Goal: Transaction & Acquisition: Obtain resource

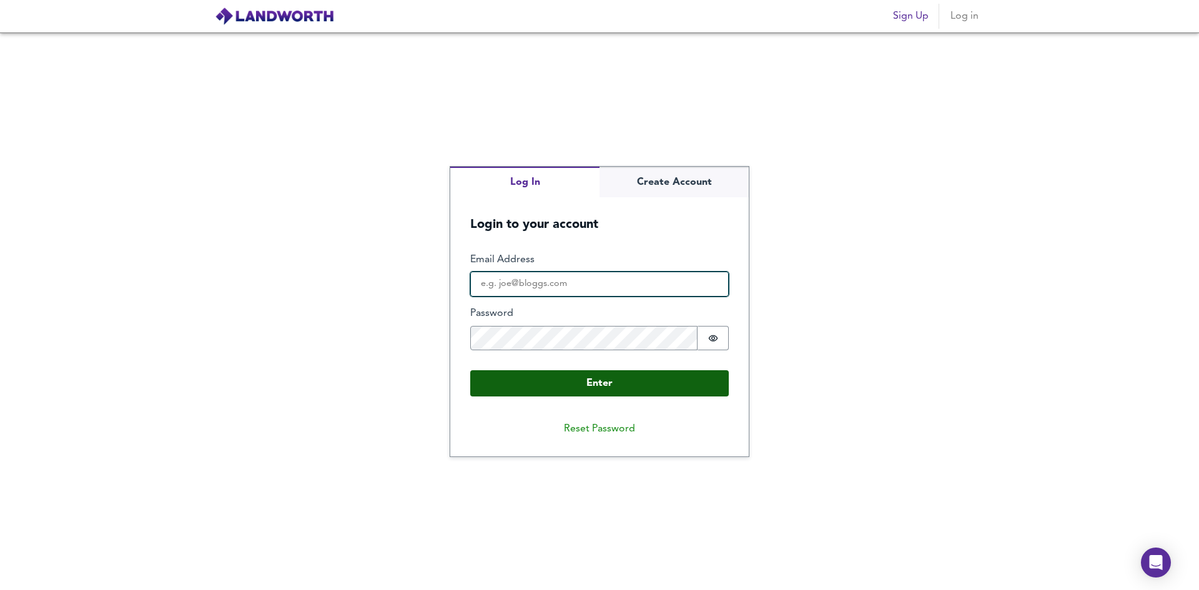
type input "demoaccount@landworth.org"
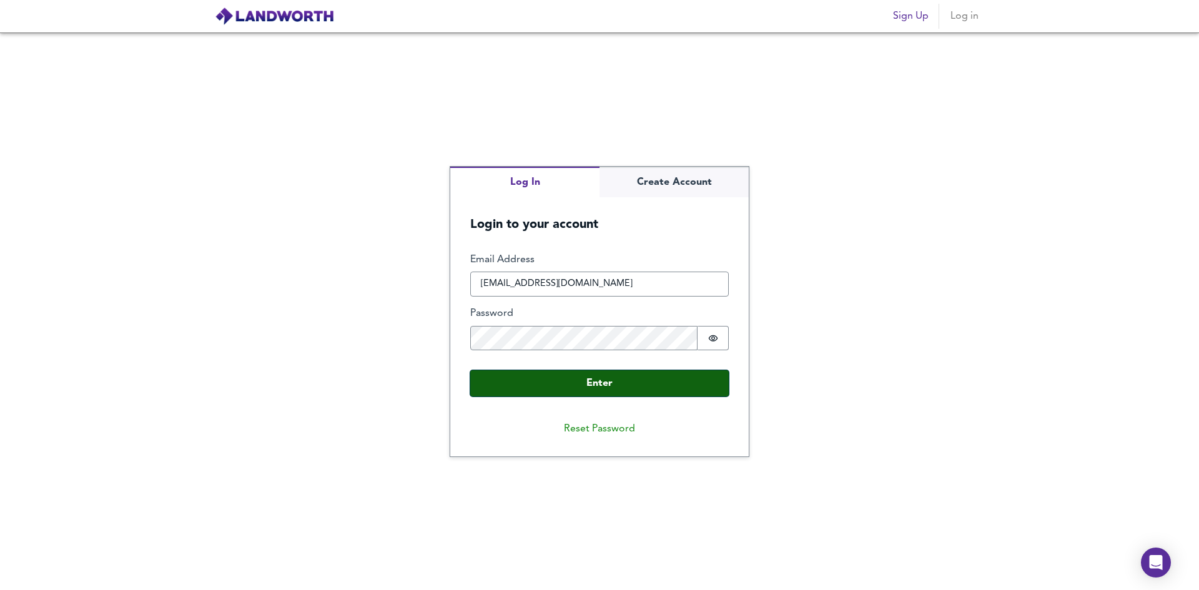
click at [671, 373] on button "Enter" at bounding box center [599, 383] width 259 height 26
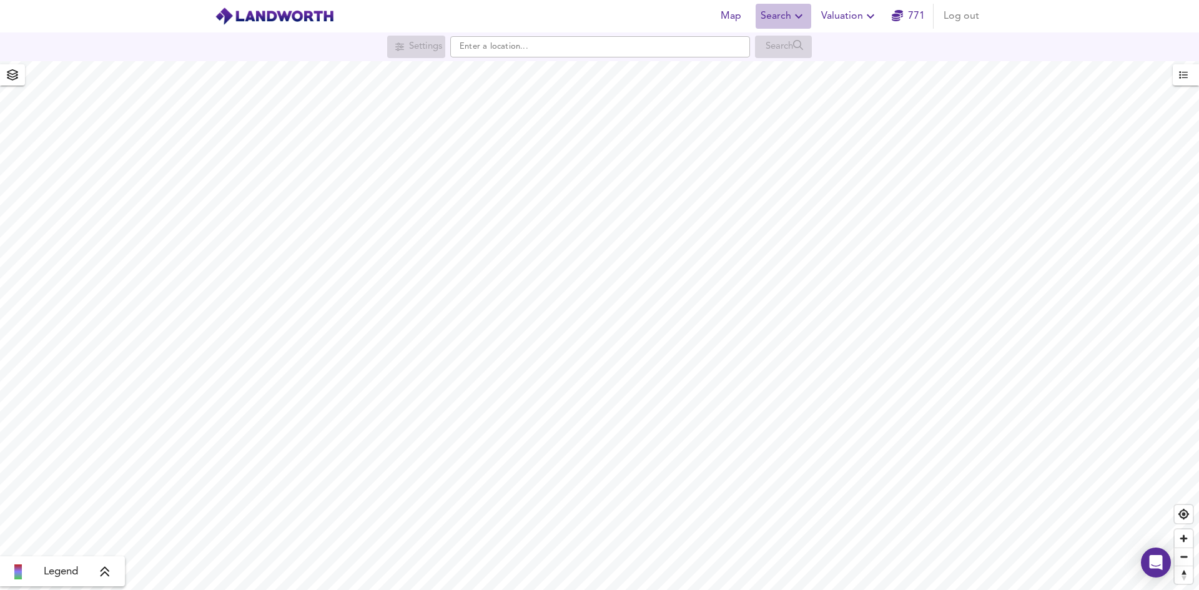
click at [791, 17] on span "Search" at bounding box center [784, 15] width 46 height 17
click at [775, 44] on li "New Search" at bounding box center [784, 45] width 124 height 22
click at [1188, 76] on span "button" at bounding box center [1186, 75] width 14 height 16
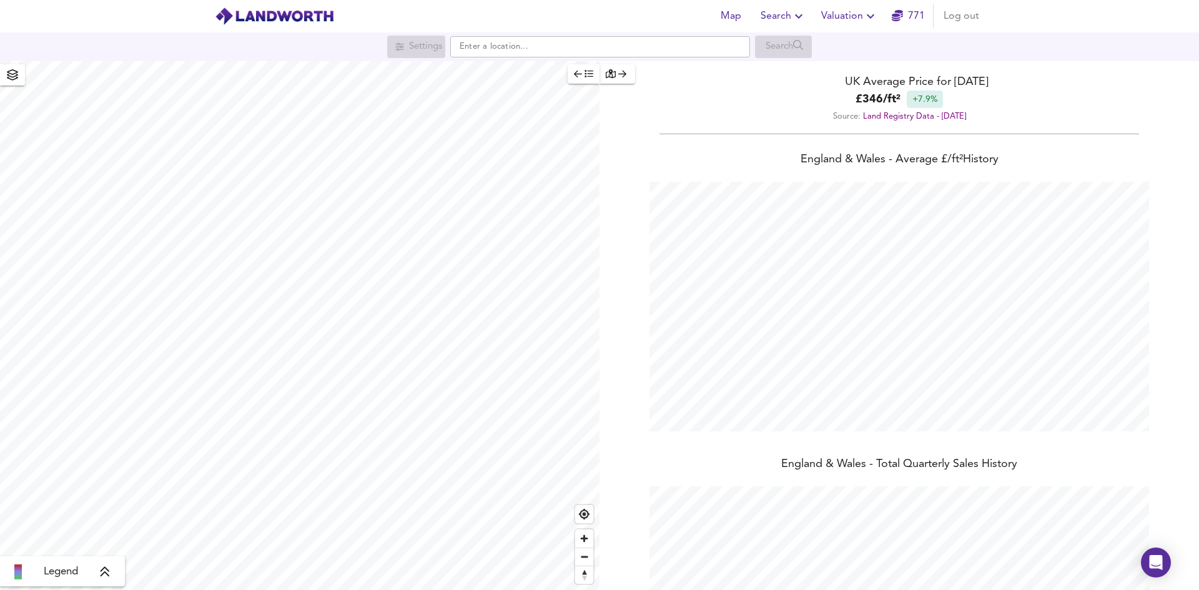
click at [836, 18] on span "Valuation" at bounding box center [849, 15] width 57 height 17
click at [830, 40] on li "New Valuation Report" at bounding box center [849, 45] width 149 height 22
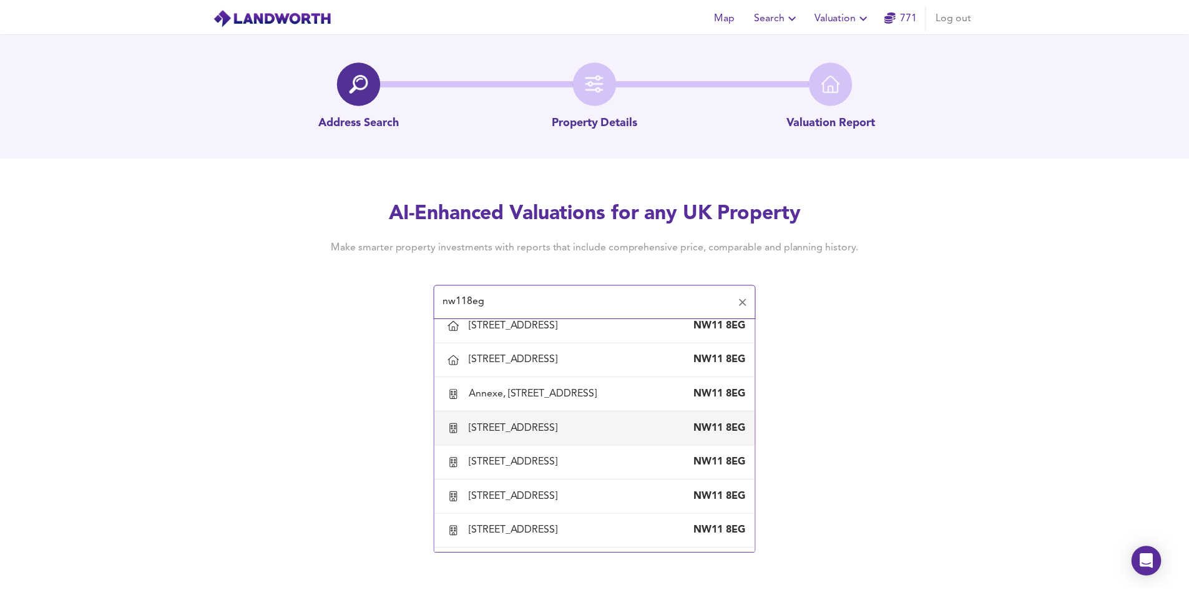
scroll to position [375, 0]
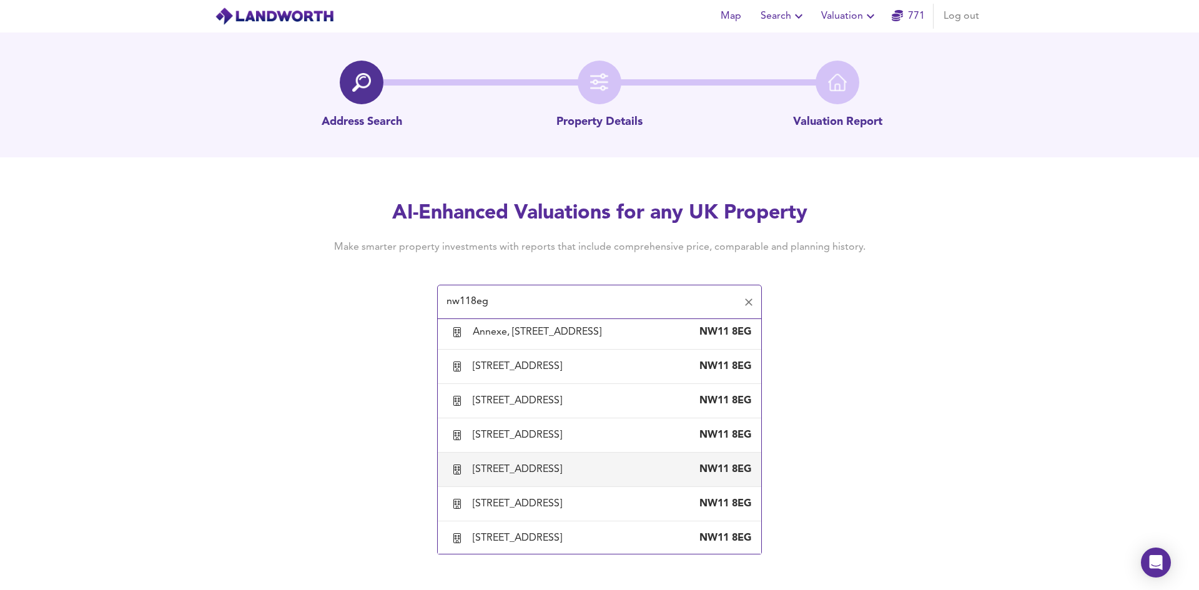
click at [534, 476] on div "[STREET_ADDRESS]" at bounding box center [520, 470] width 94 height 14
type input "[STREET_ADDRESS]"
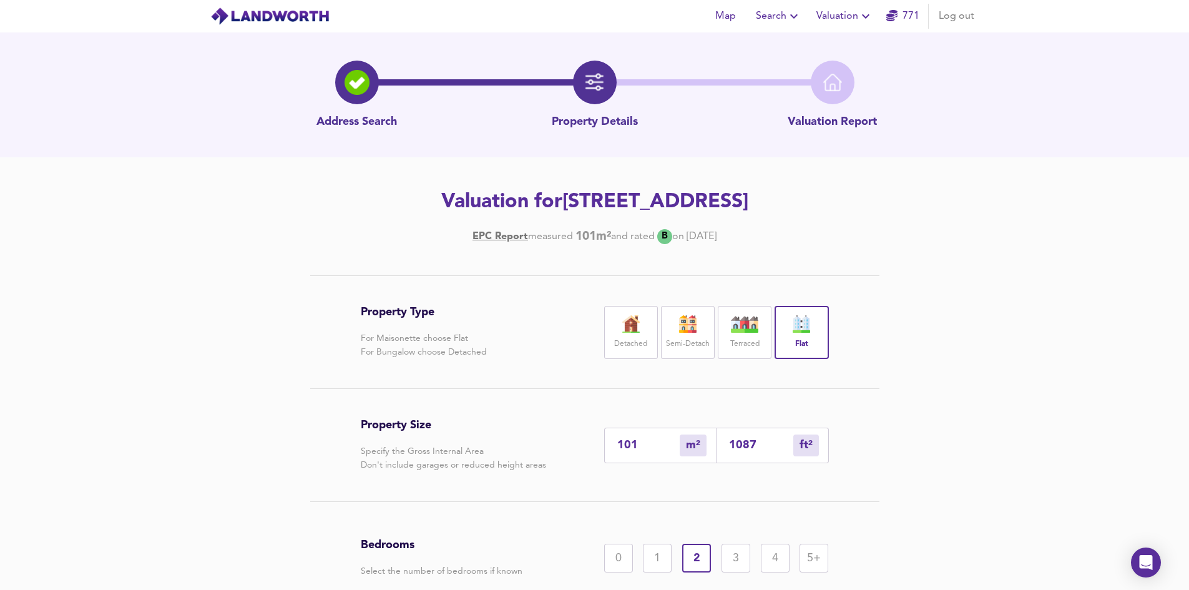
scroll to position [125, 0]
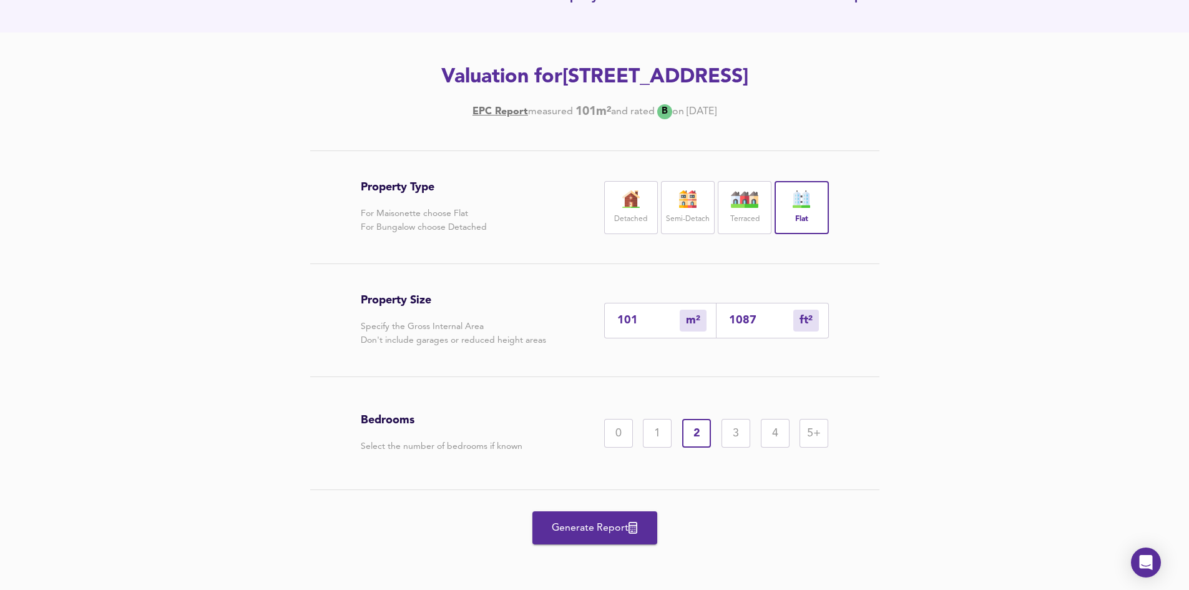
click at [554, 523] on span "Generate Report" at bounding box center [595, 528] width 100 height 17
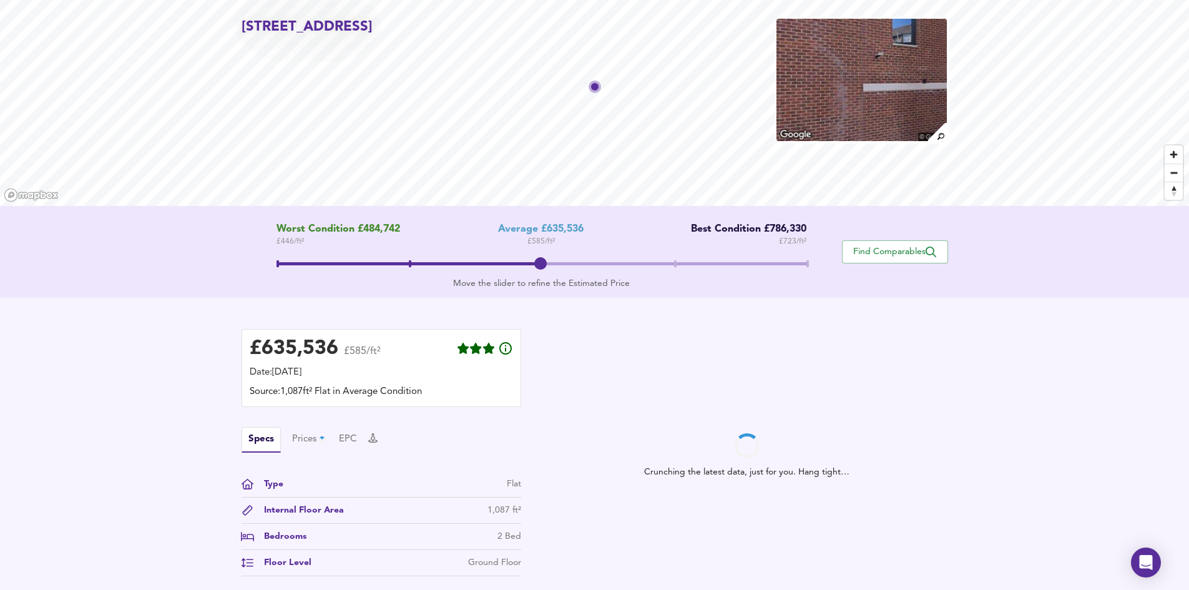
scroll to position [125, 0]
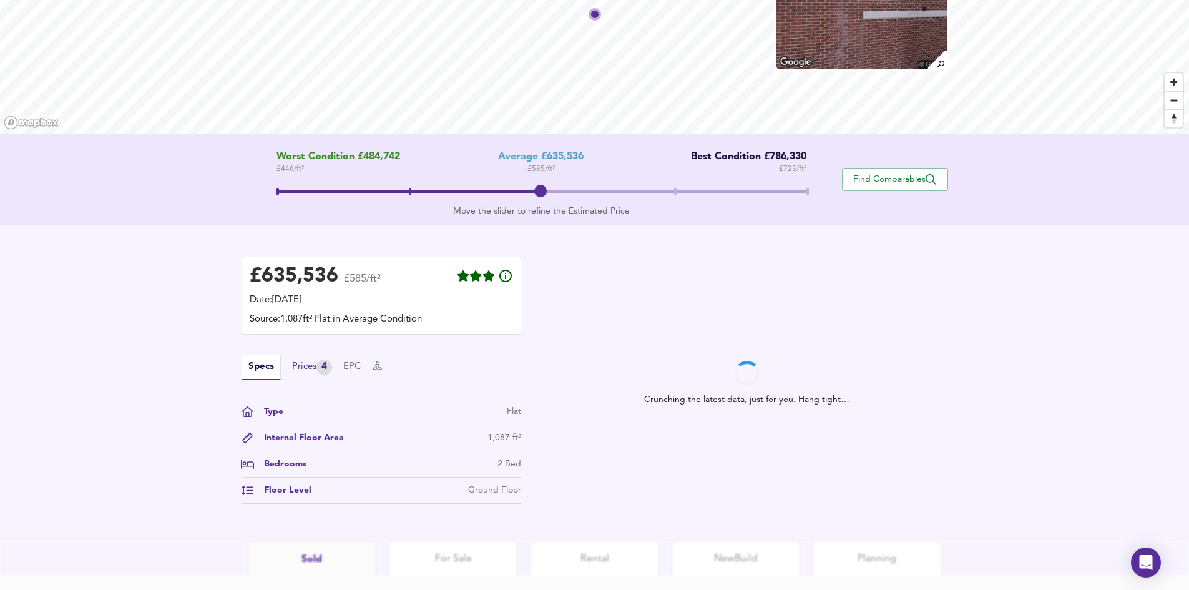
click at [309, 369] on div "Prices 4" at bounding box center [312, 368] width 40 height 16
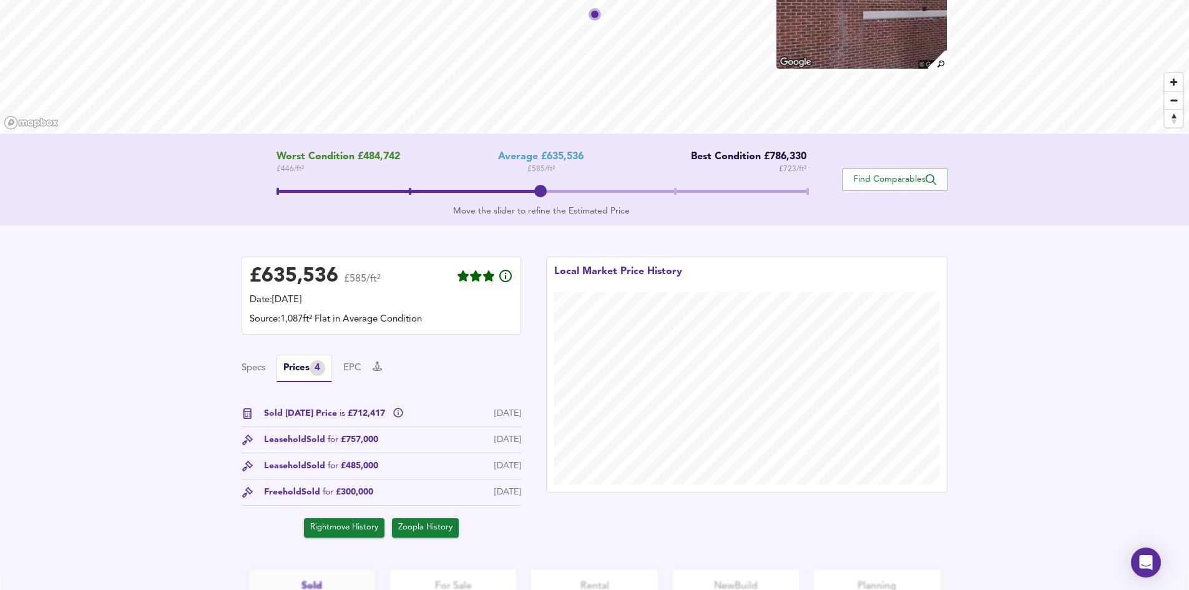
click at [662, 182] on span at bounding box center [542, 193] width 530 height 22
click at [903, 186] on button "Find Comparables" at bounding box center [895, 179] width 106 height 23
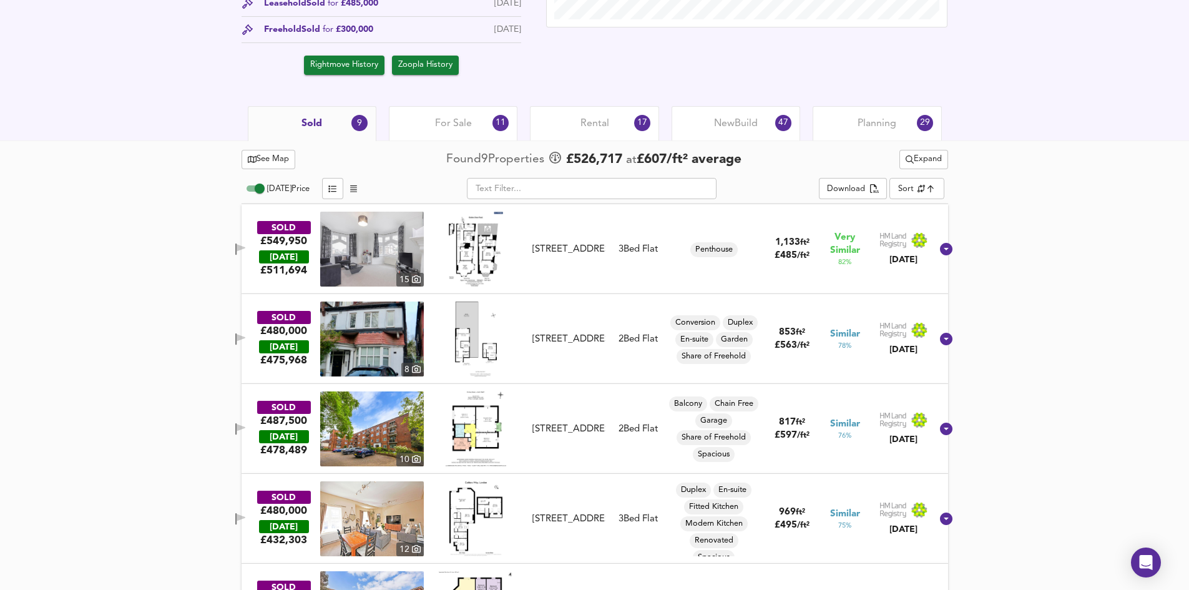
scroll to position [531, 0]
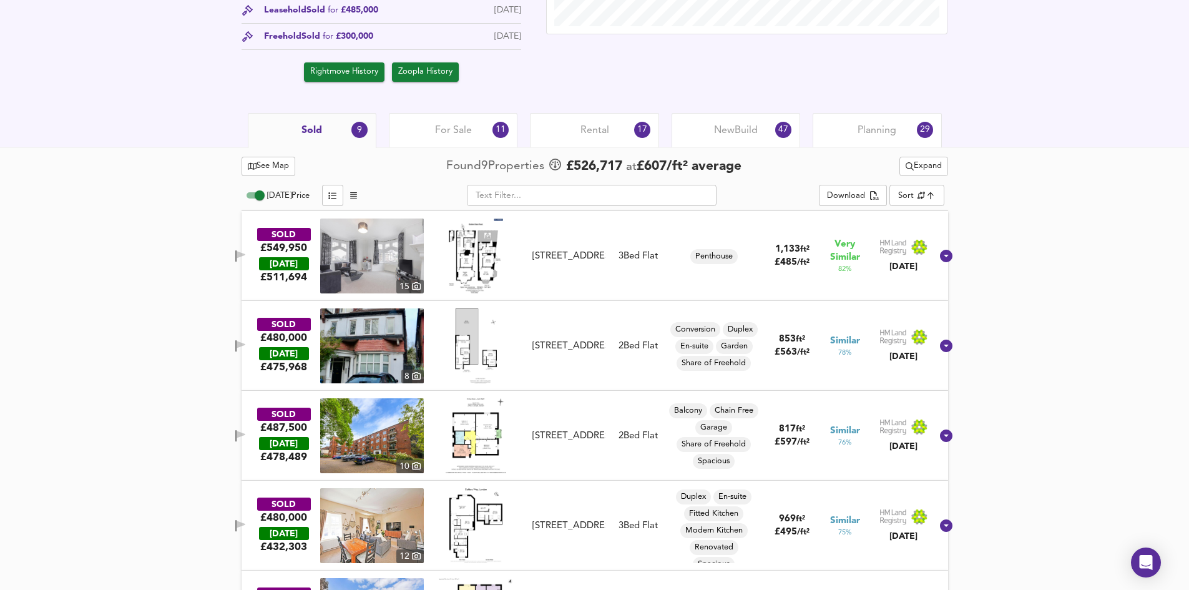
click at [912, 162] on span "Expand" at bounding box center [924, 166] width 36 height 14
click at [890, 213] on icon at bounding box center [887, 211] width 17 height 9
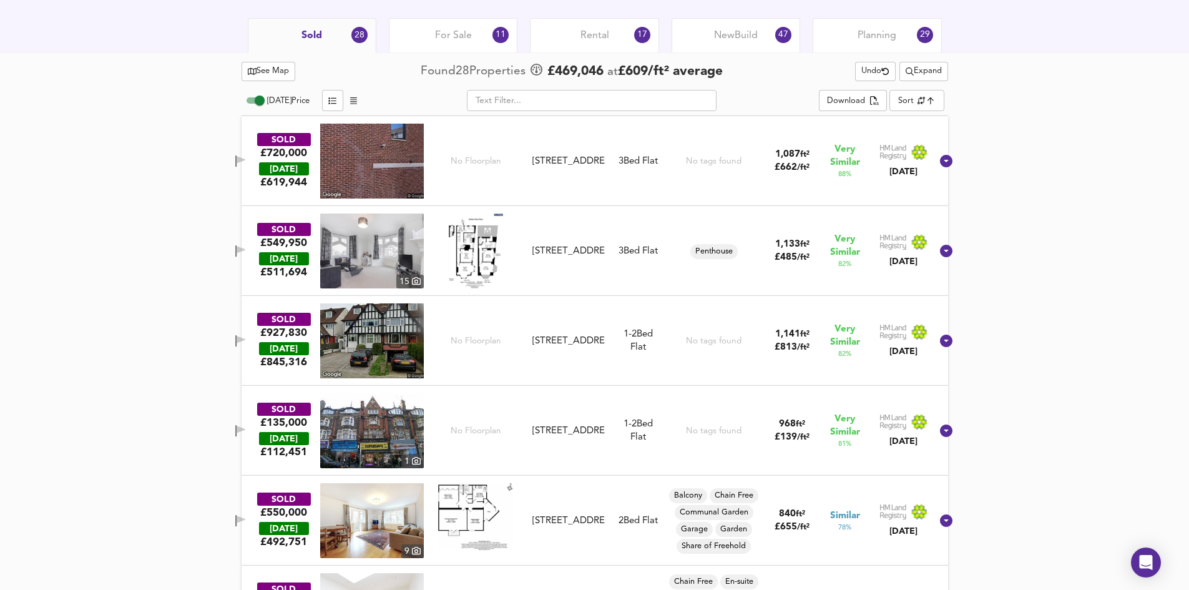
scroll to position [656, 0]
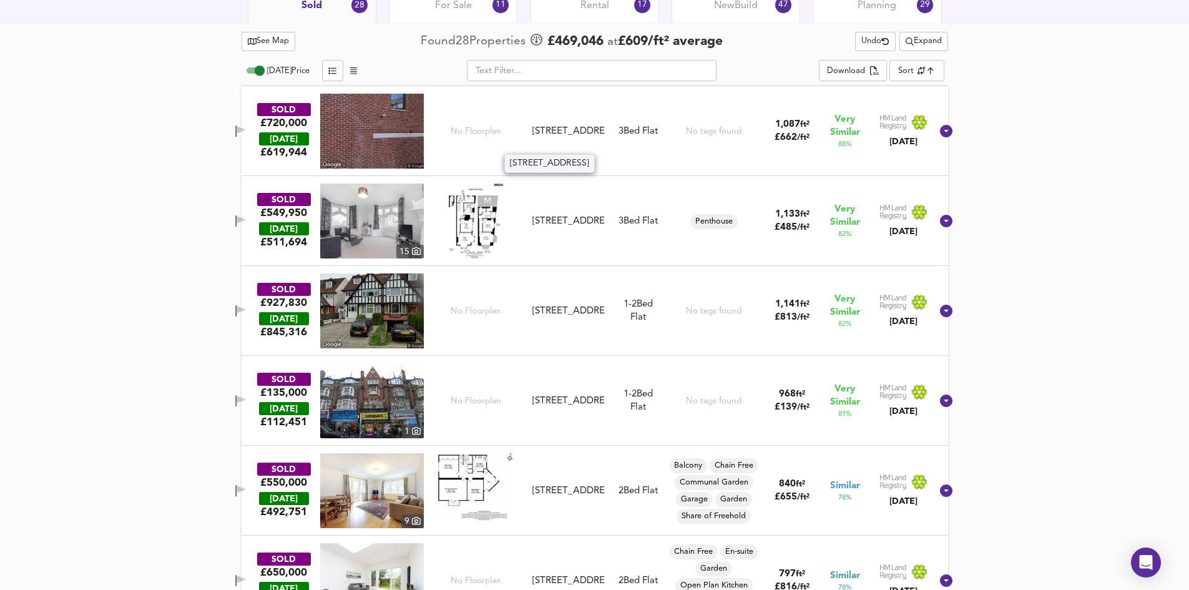
click at [610, 138] on div "[STREET_ADDRESS]" at bounding box center [569, 131] width 82 height 13
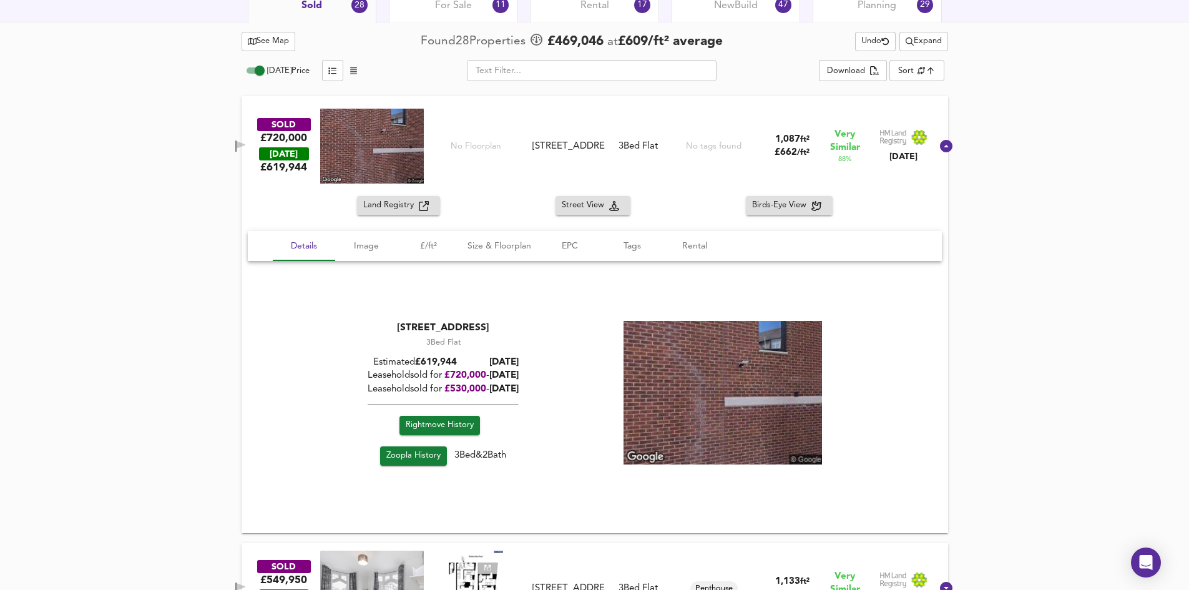
click at [704, 145] on div "No tags found" at bounding box center [714, 146] width 56 height 12
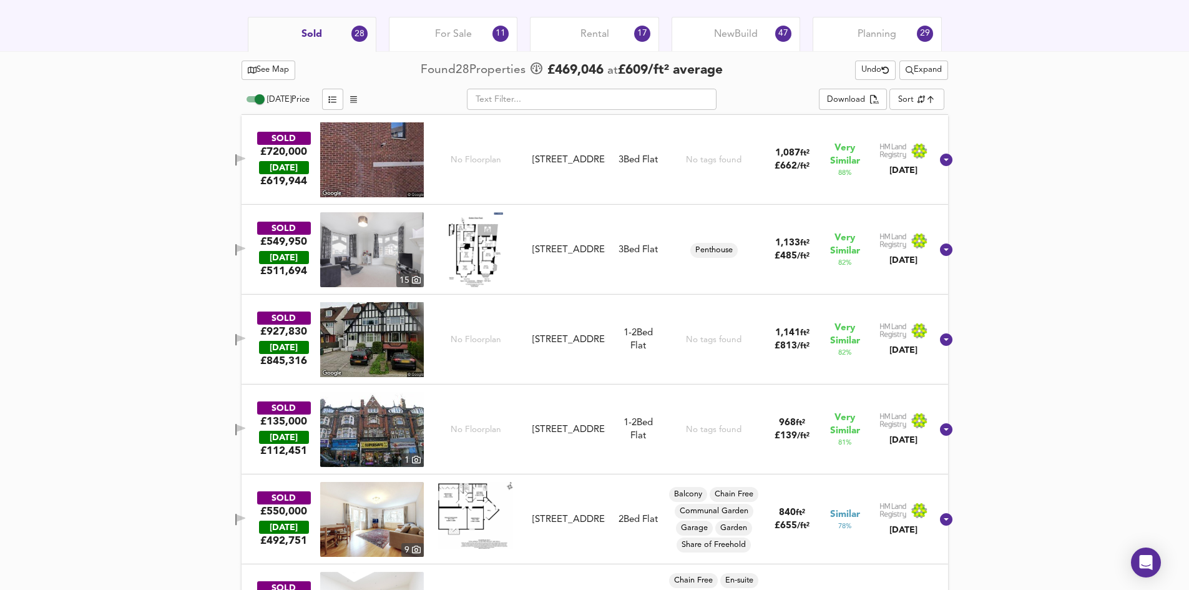
scroll to position [593, 0]
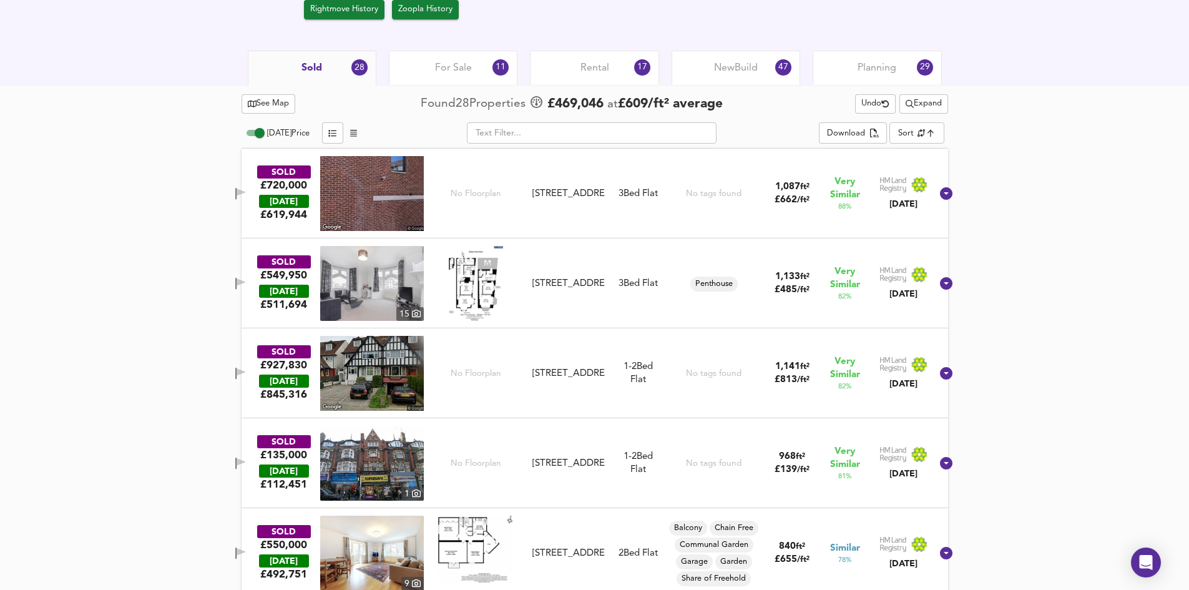
click at [646, 190] on div "3 Bed Flat" at bounding box center [638, 193] width 39 height 13
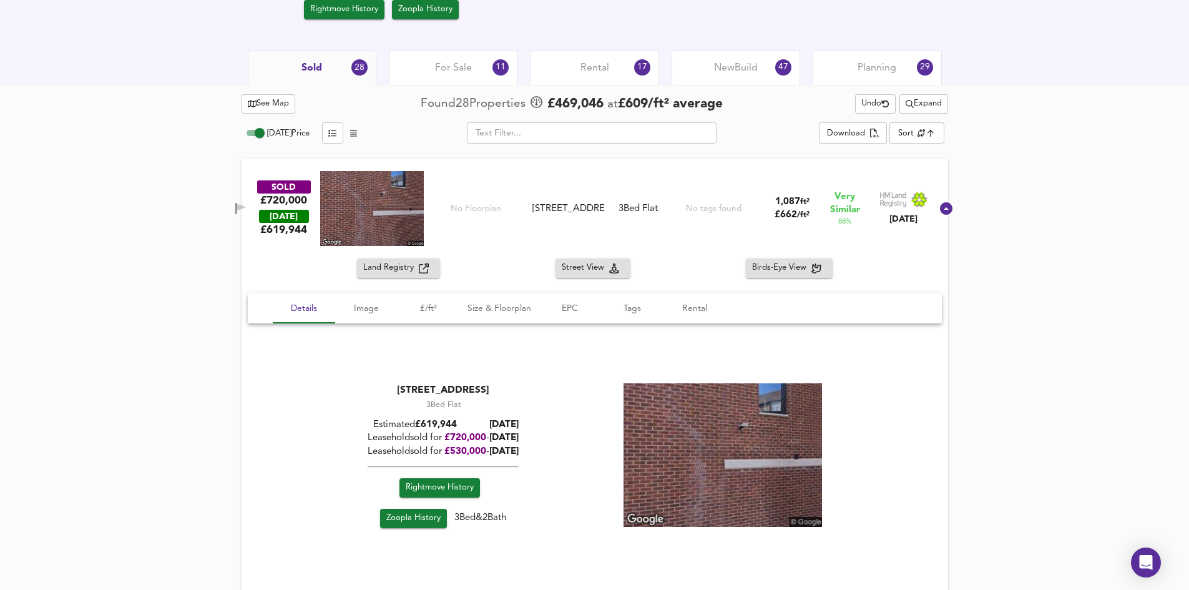
click at [569, 210] on div "[STREET_ADDRESS]" at bounding box center [569, 208] width 72 height 13
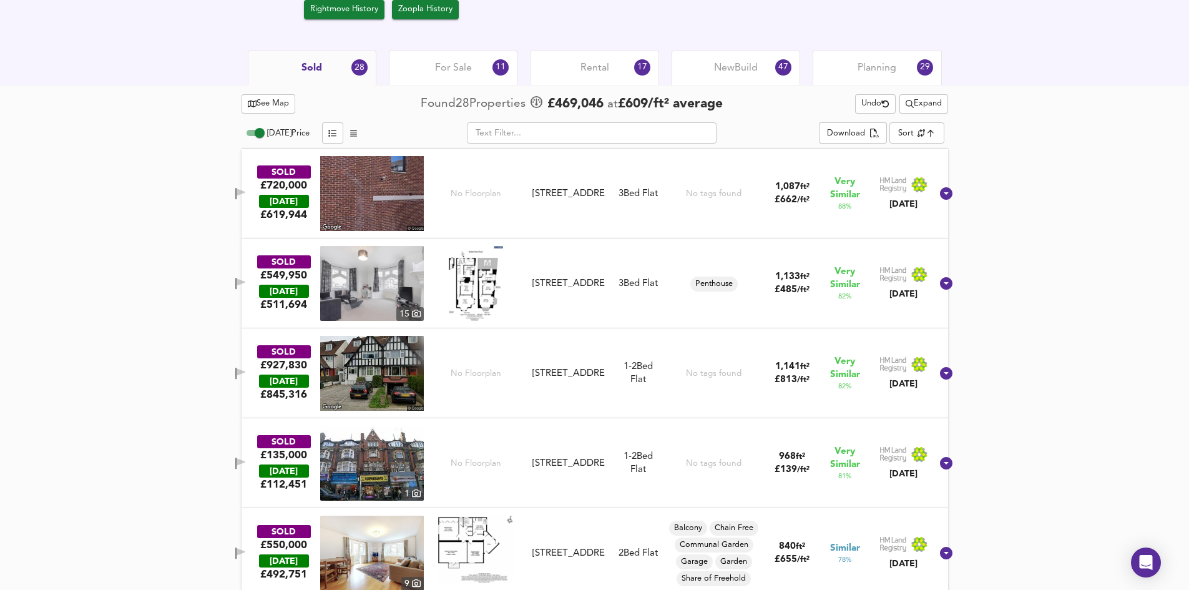
drag, startPoint x: 149, startPoint y: 227, endPoint x: 184, endPoint y: 169, distance: 68.3
